Goal: Task Accomplishment & Management: Use online tool/utility

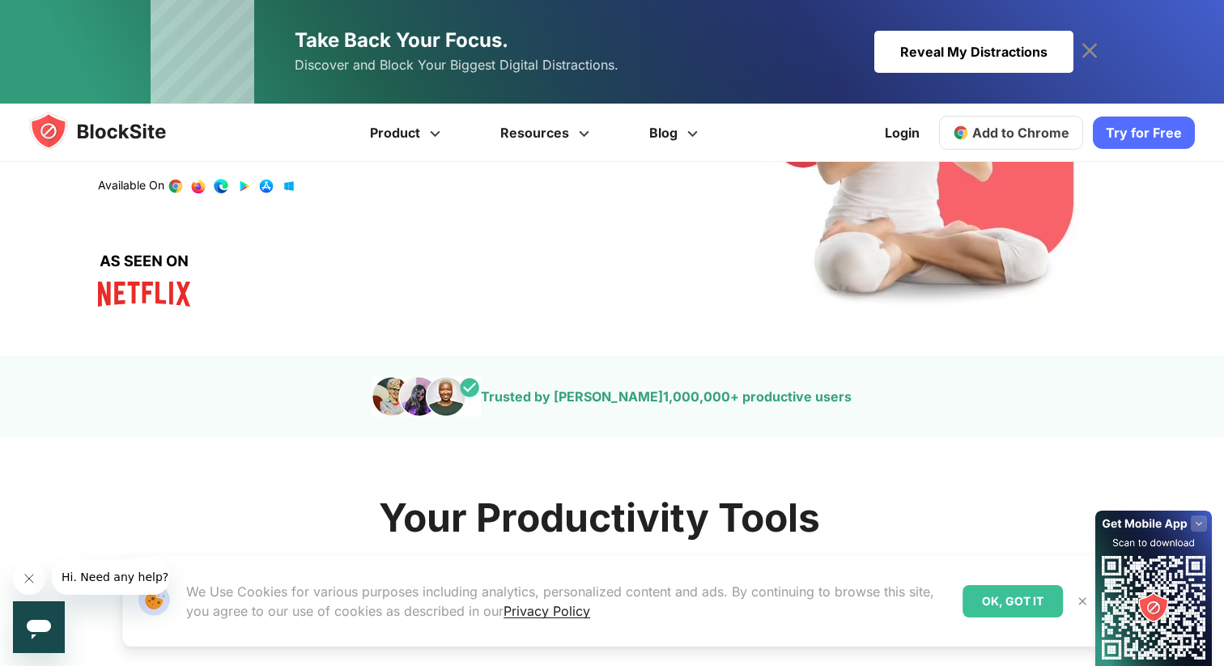
scroll to position [146, 0]
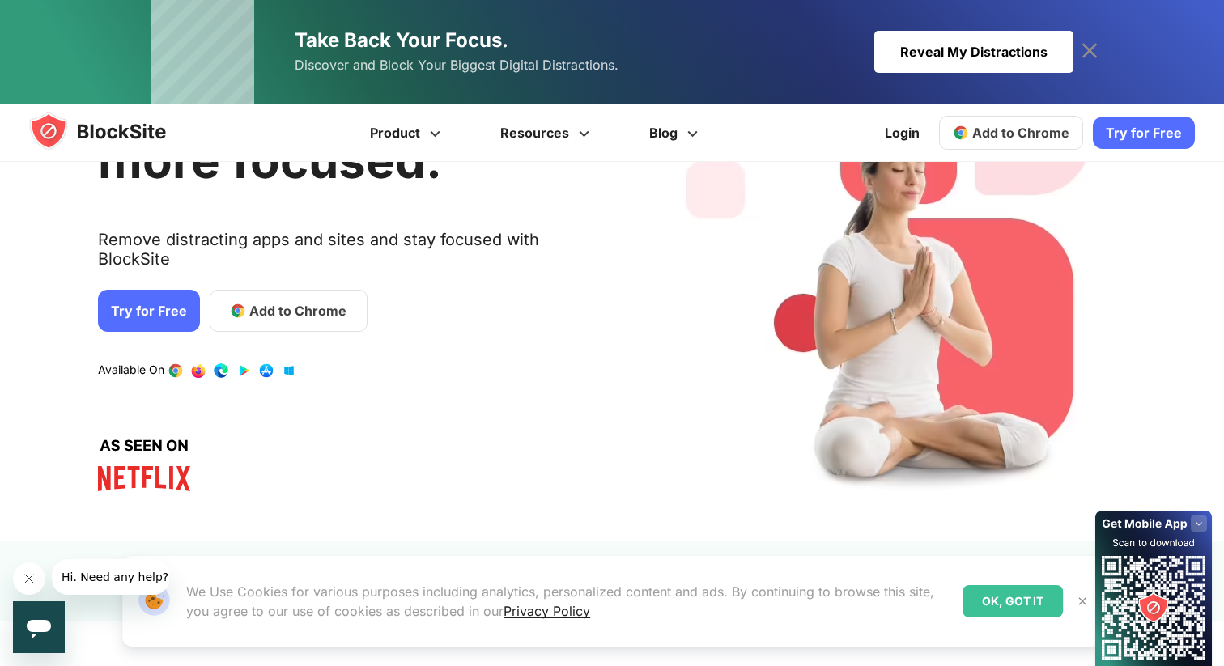
click at [264, 301] on span "Add to Chrome" at bounding box center [297, 310] width 97 height 19
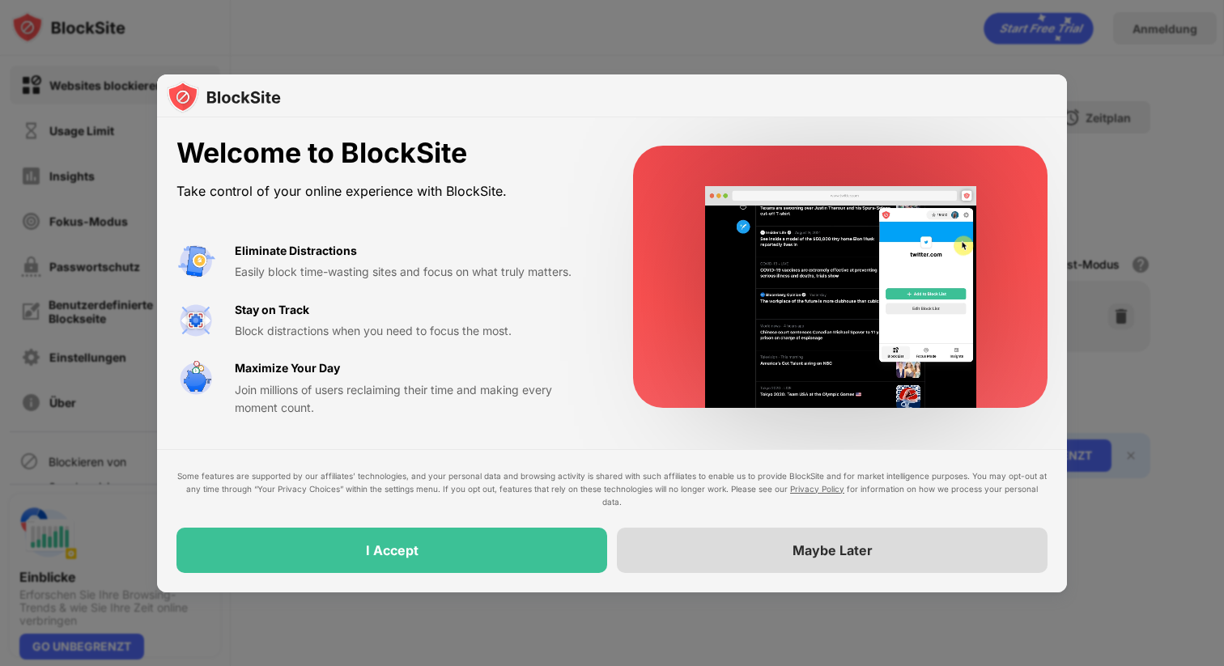
click at [703, 553] on div "Maybe Later" at bounding box center [832, 550] width 431 height 45
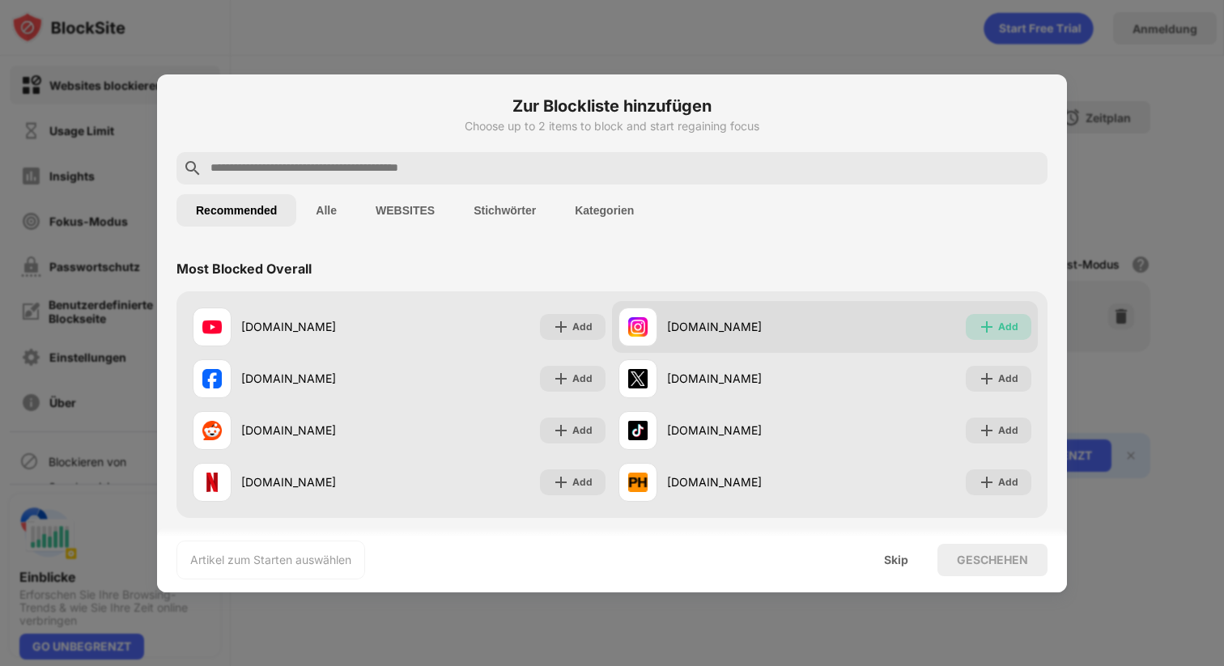
click at [1011, 324] on div "Add" at bounding box center [1008, 327] width 20 height 16
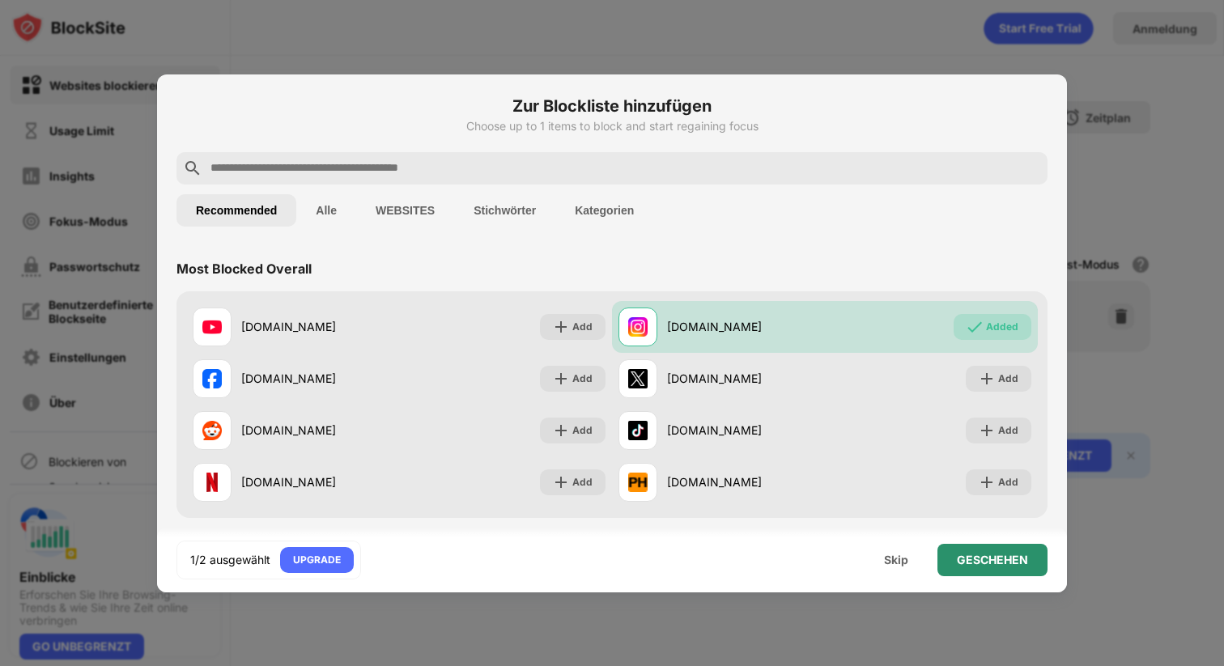
click at [993, 564] on div "GESCHEHEN" at bounding box center [992, 560] width 71 height 13
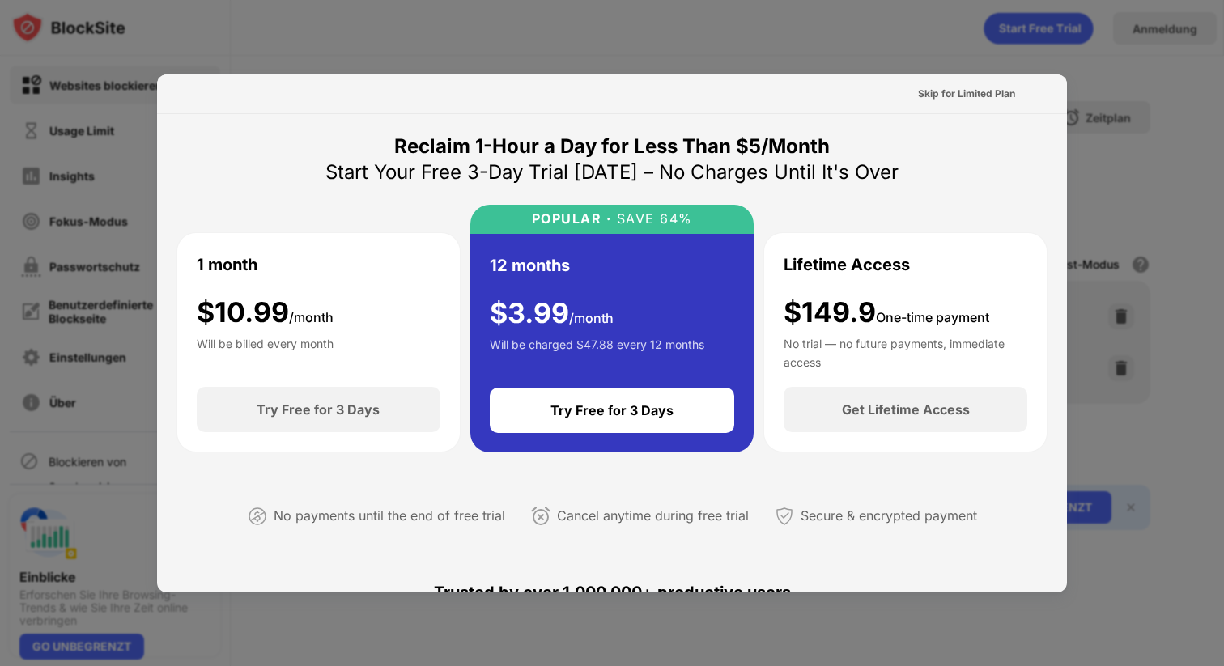
click at [1069, 370] on div at bounding box center [612, 333] width 1224 height 666
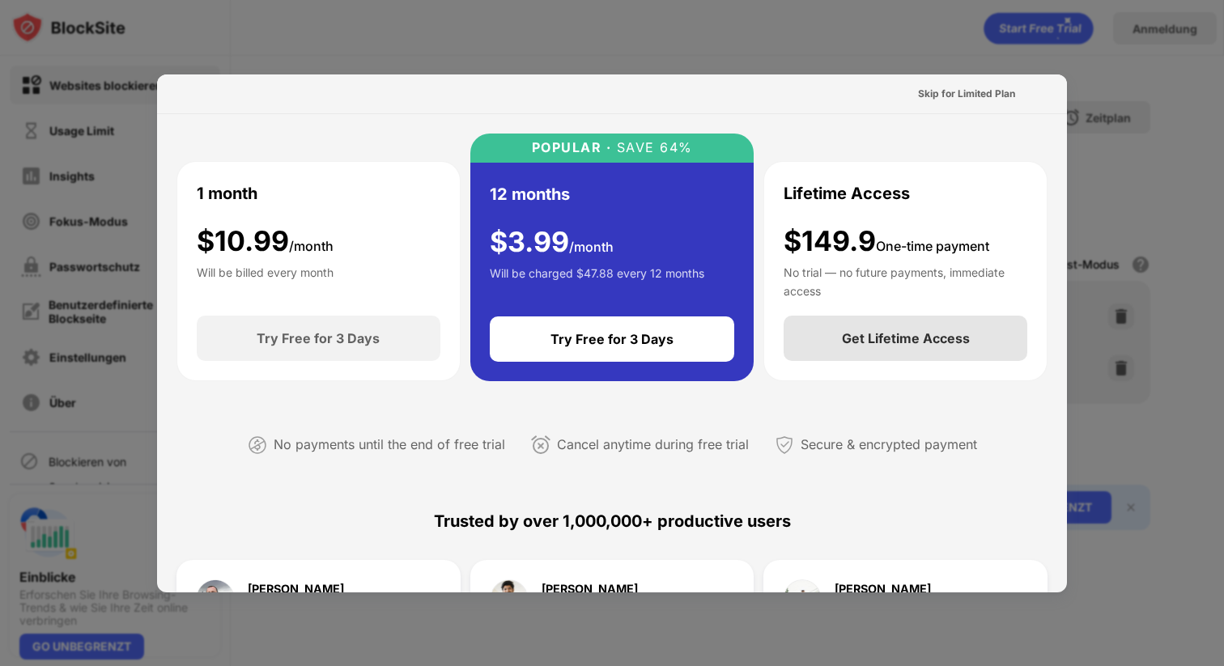
scroll to position [78, 0]
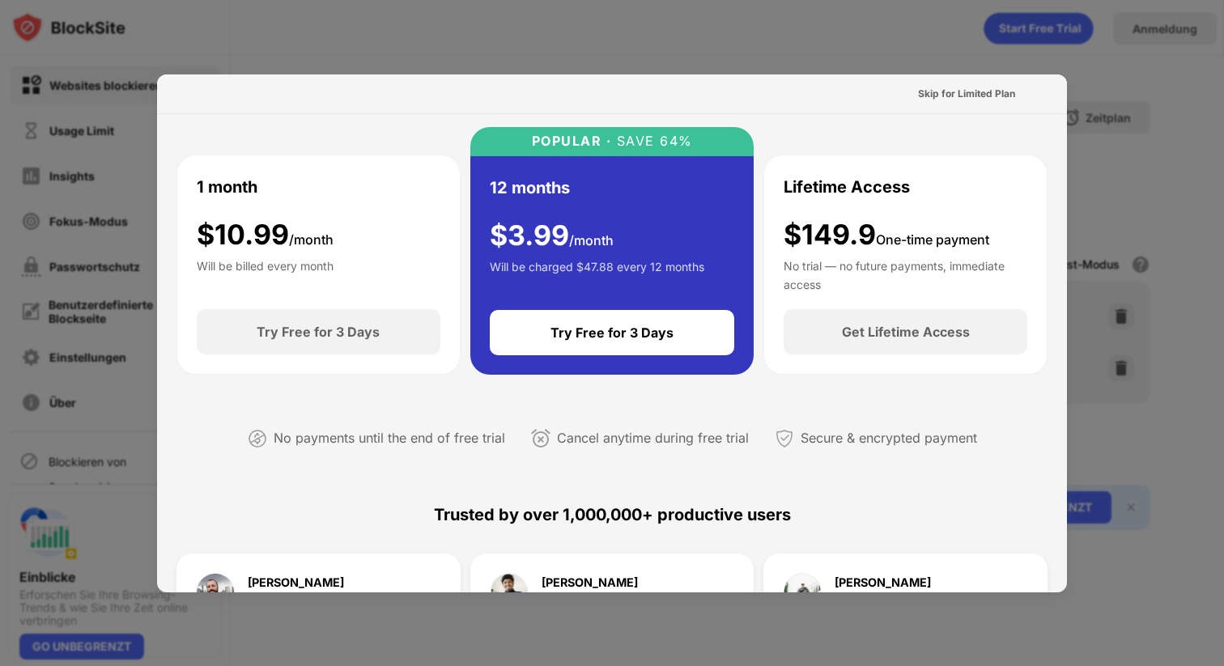
click at [1105, 81] on div at bounding box center [612, 333] width 1224 height 666
